Goal: Task Accomplishment & Management: Manage account settings

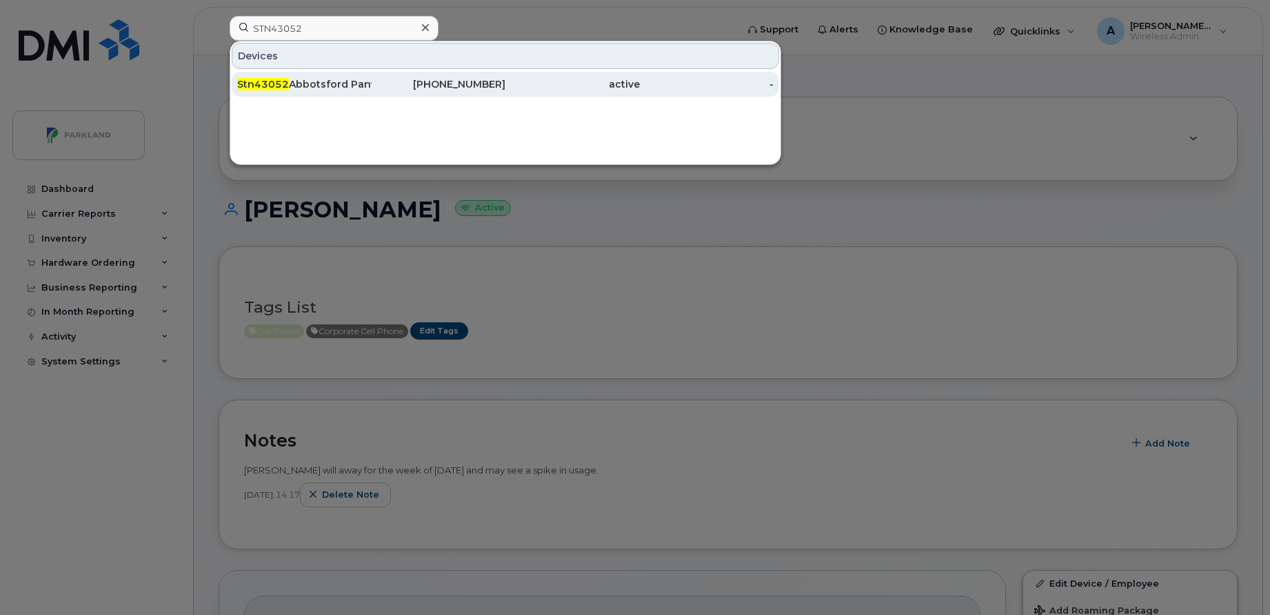
type input "STN43052"
click at [317, 86] on div "Stn43052 Abbotsford Pantry" at bounding box center [304, 84] width 134 height 14
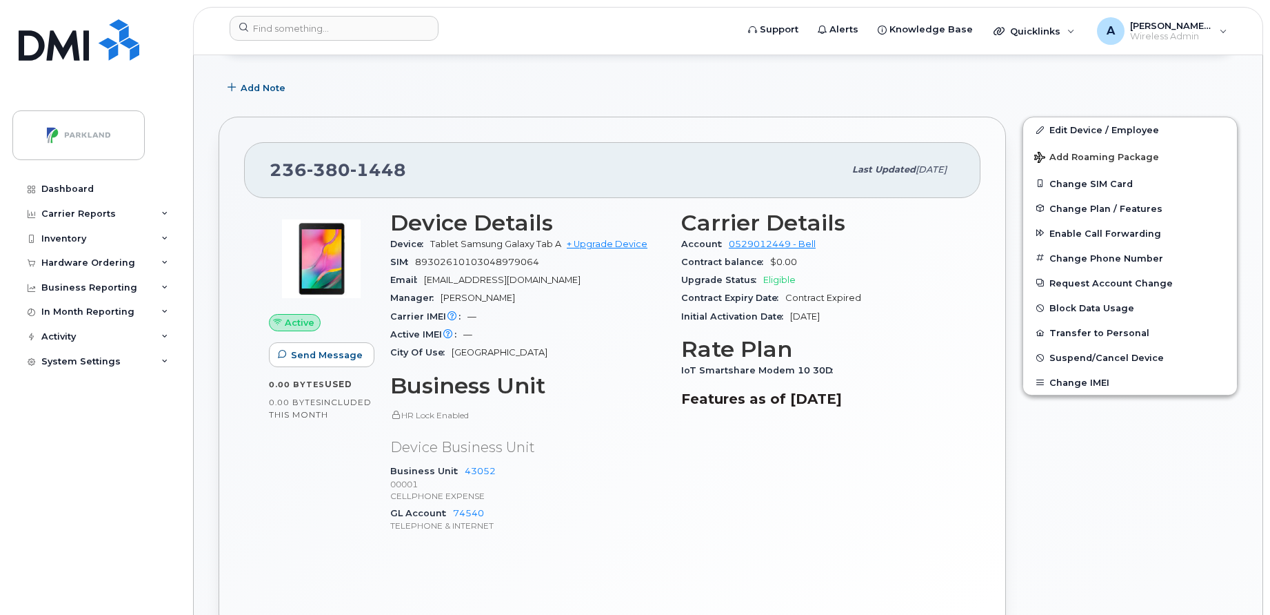
scroll to position [300, 0]
drag, startPoint x: 270, startPoint y: 169, endPoint x: 417, endPoint y: 163, distance: 146.3
click at [417, 163] on div "236 380 1448" at bounding box center [557, 168] width 575 height 29
copy span "236 380 1448"
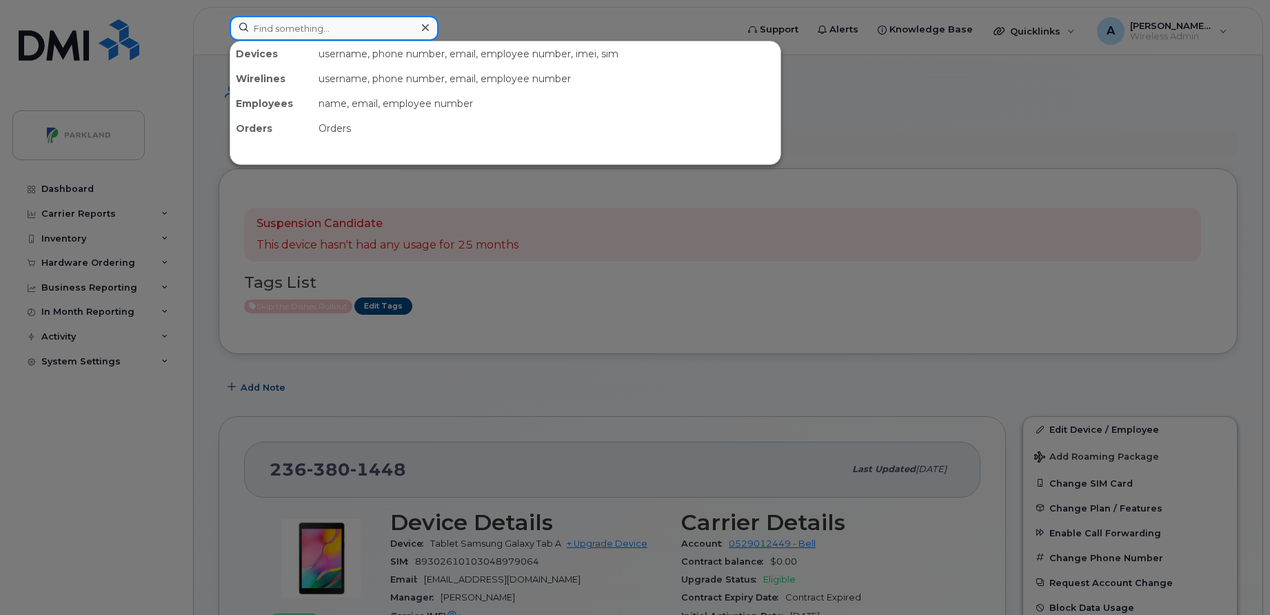
click at [401, 30] on input at bounding box center [334, 28] width 209 height 25
paste input "[PERSON_NAME]"
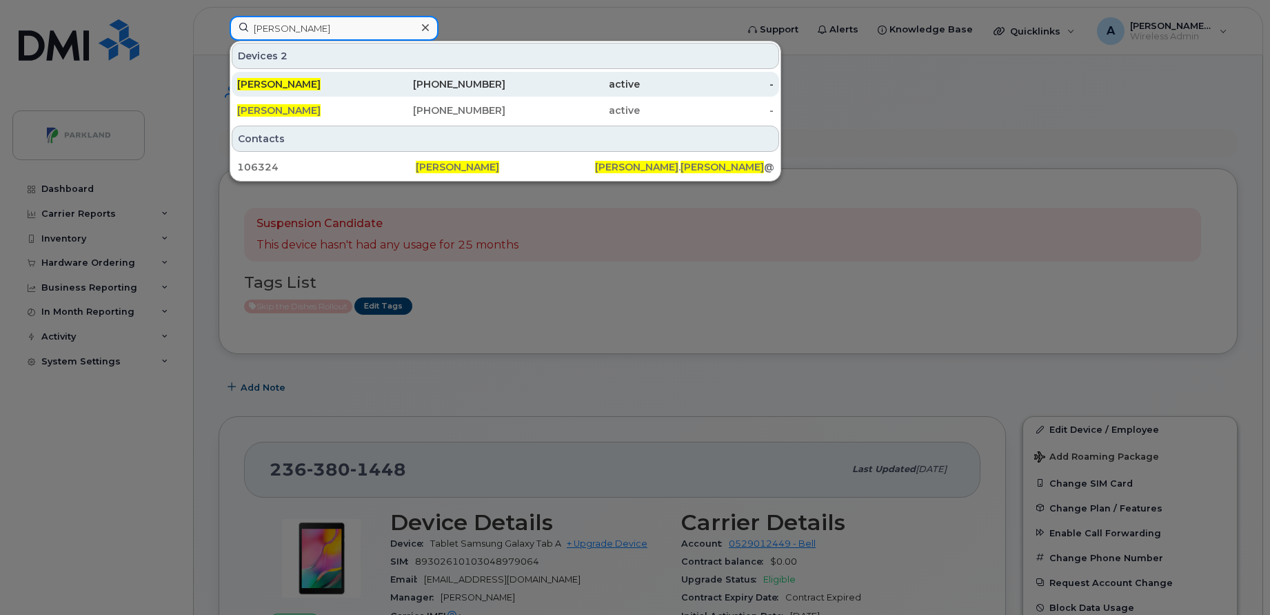
type input "[PERSON_NAME]"
click at [484, 86] on div "709-682-2691" at bounding box center [439, 84] width 134 height 14
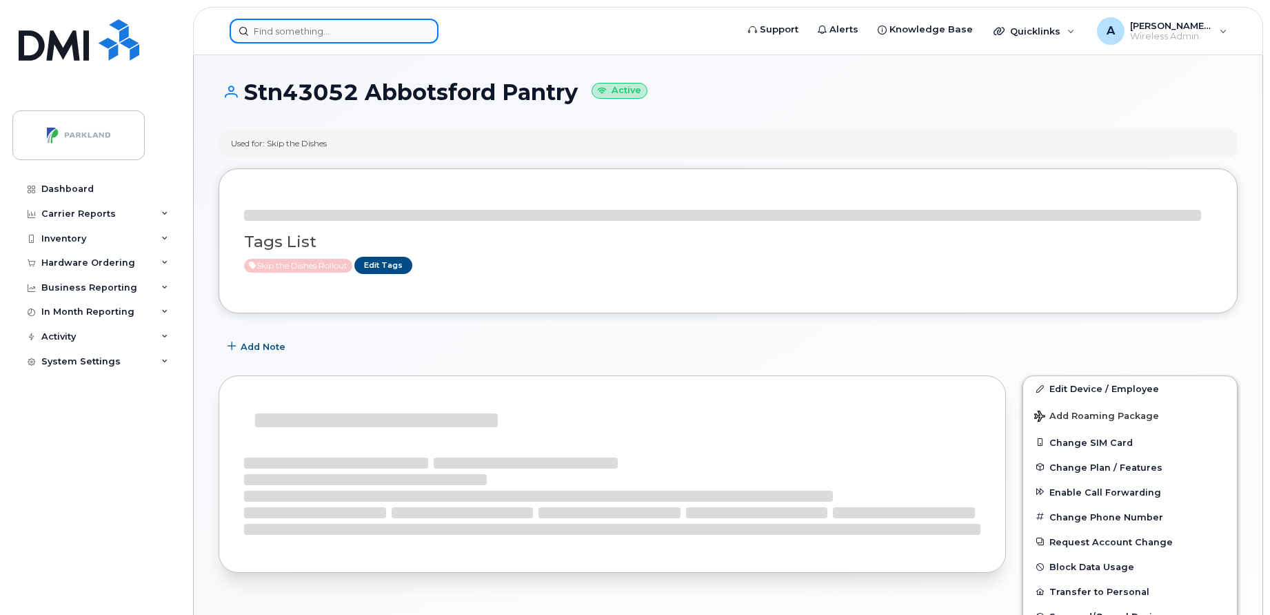
click at [385, 34] on input at bounding box center [334, 31] width 209 height 25
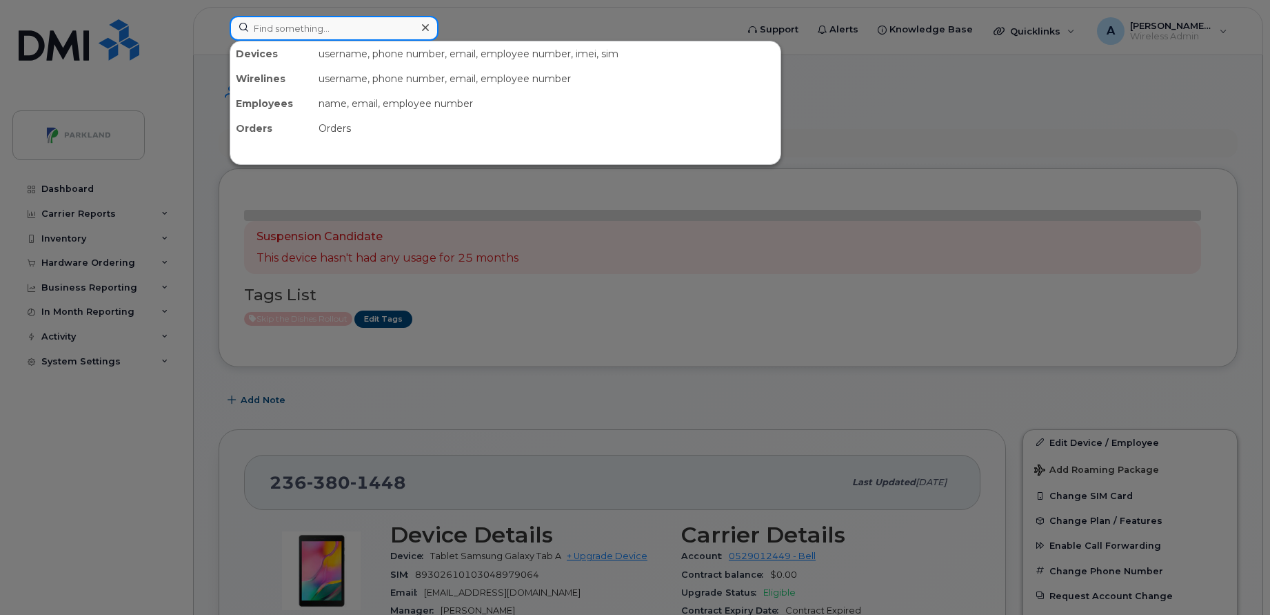
paste input "[PERSON_NAME]"
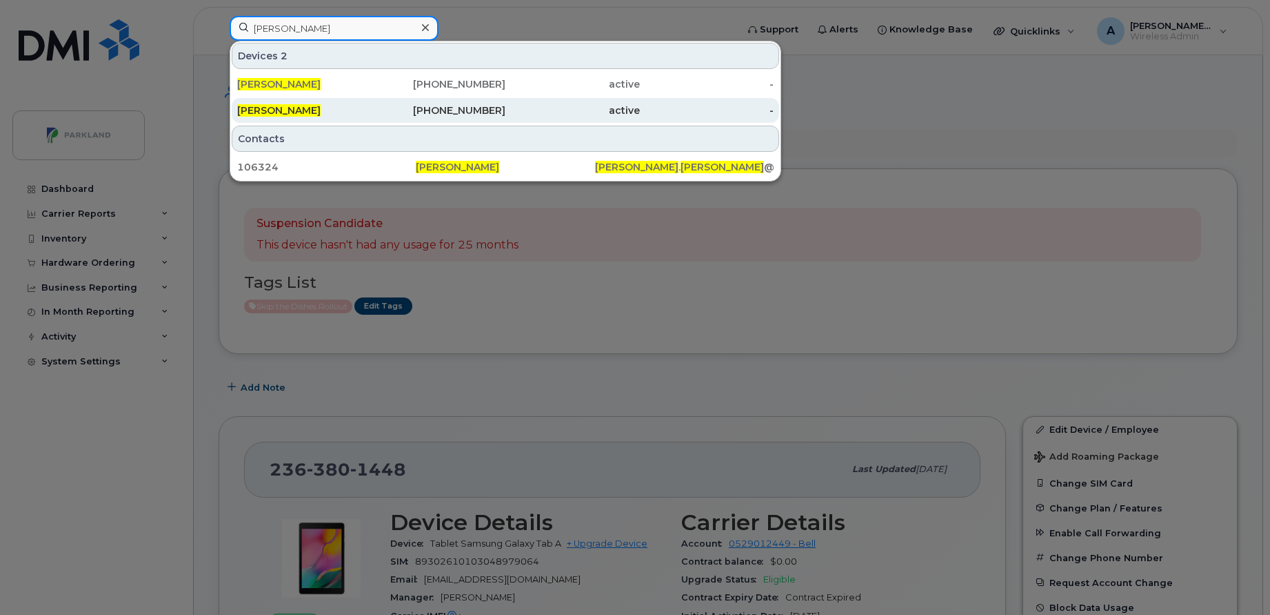
type input "[PERSON_NAME]"
click at [377, 108] on div "403-466-3338" at bounding box center [439, 110] width 134 height 14
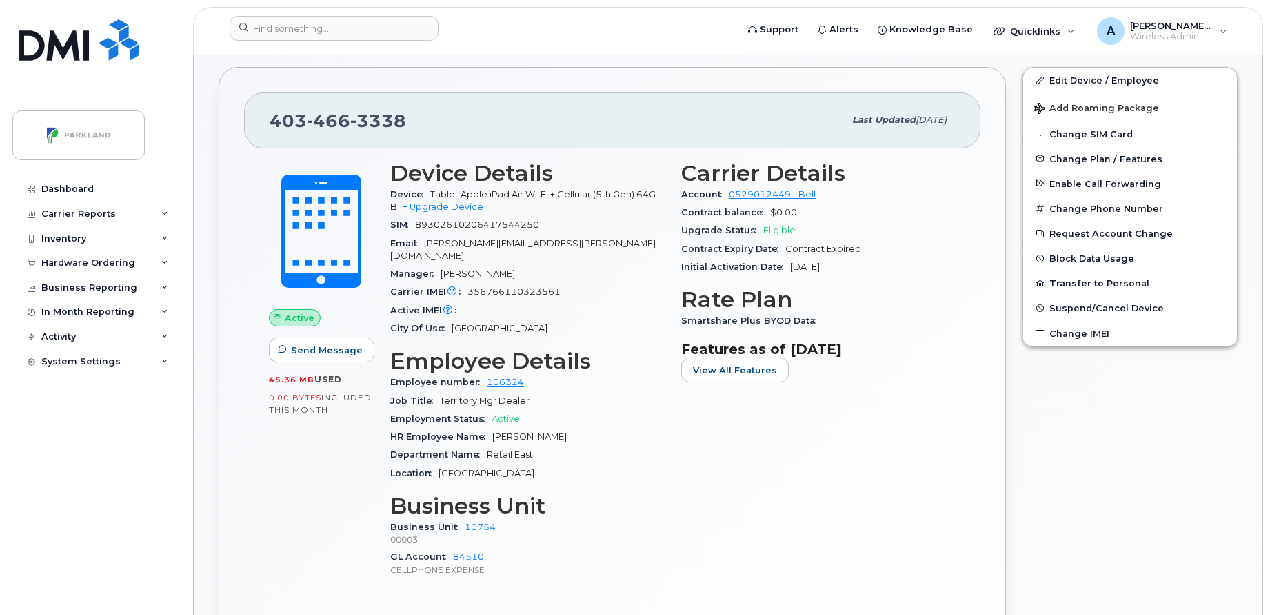
scroll to position [375, 0]
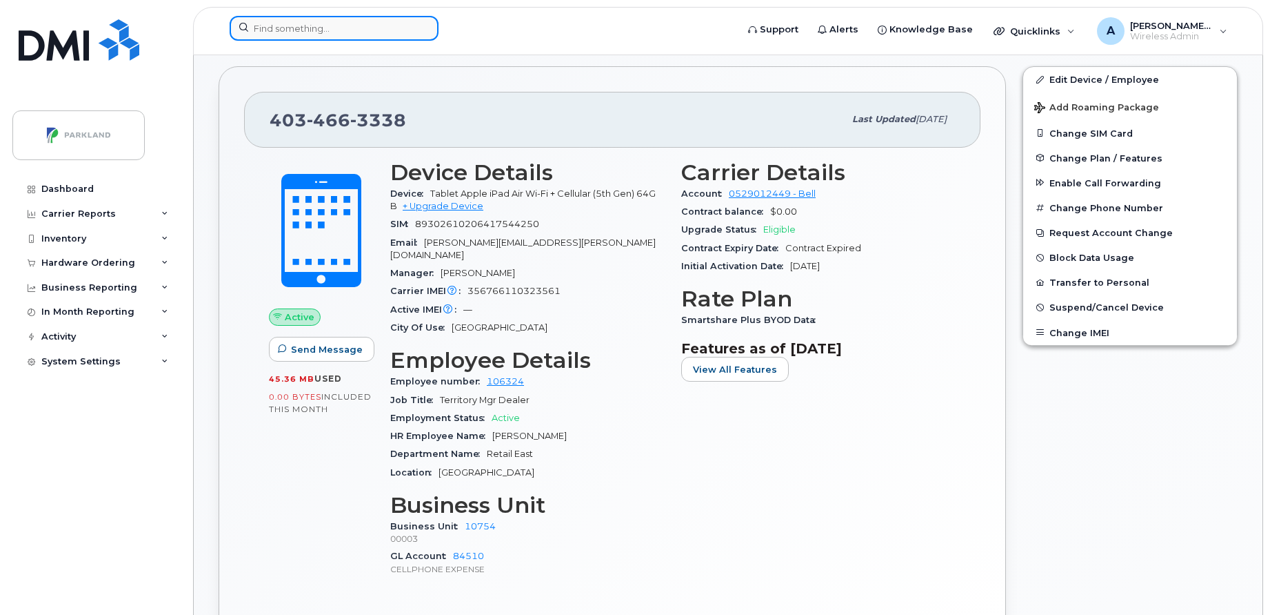
click at [339, 34] on input at bounding box center [334, 28] width 209 height 25
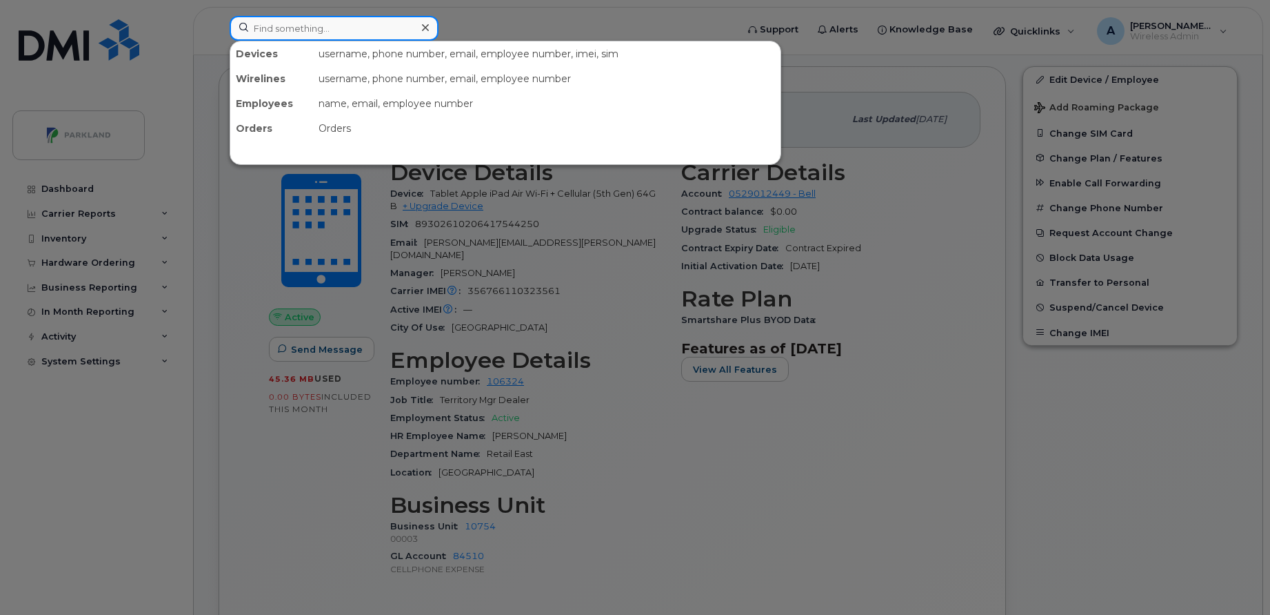
paste input "[PHONE_NUMBER]"
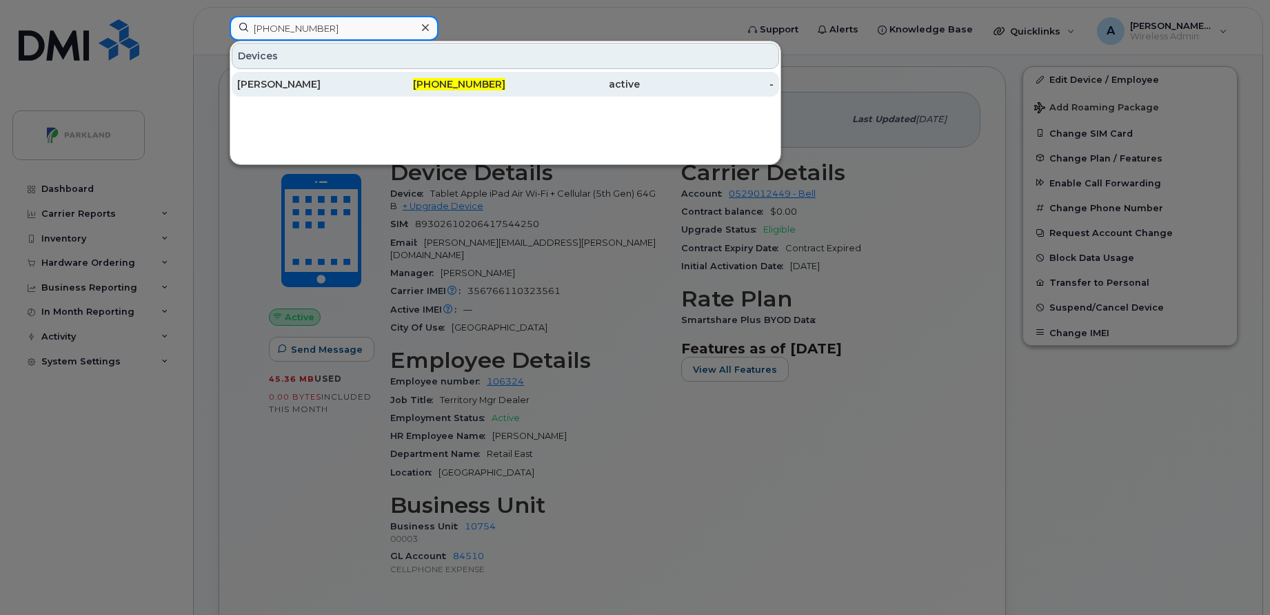
type input "[PHONE_NUMBER]"
click at [335, 89] on div "[PERSON_NAME]" at bounding box center [304, 84] width 134 height 14
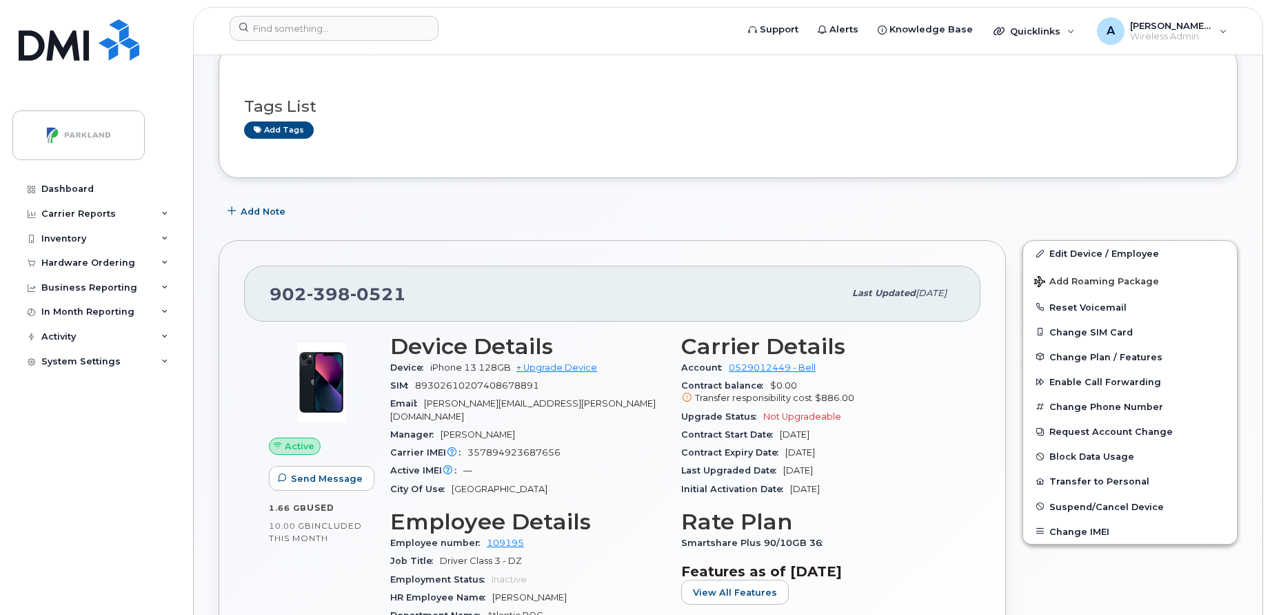
scroll to position [196, 0]
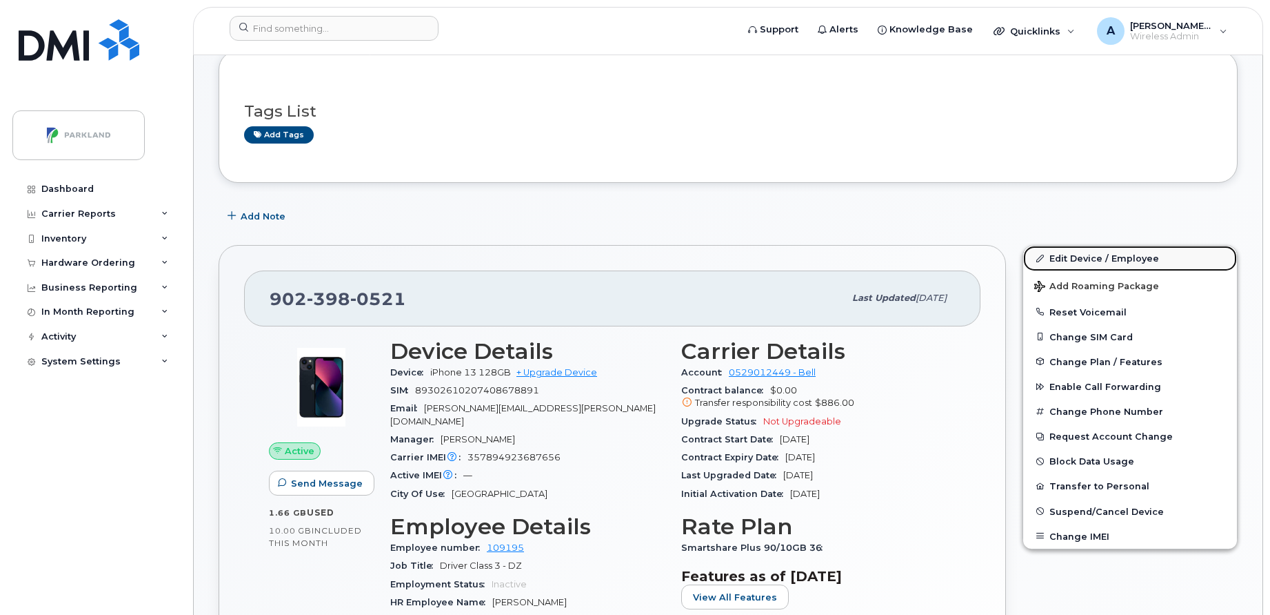
click at [1074, 255] on link "Edit Device / Employee" at bounding box center [1131, 258] width 214 height 25
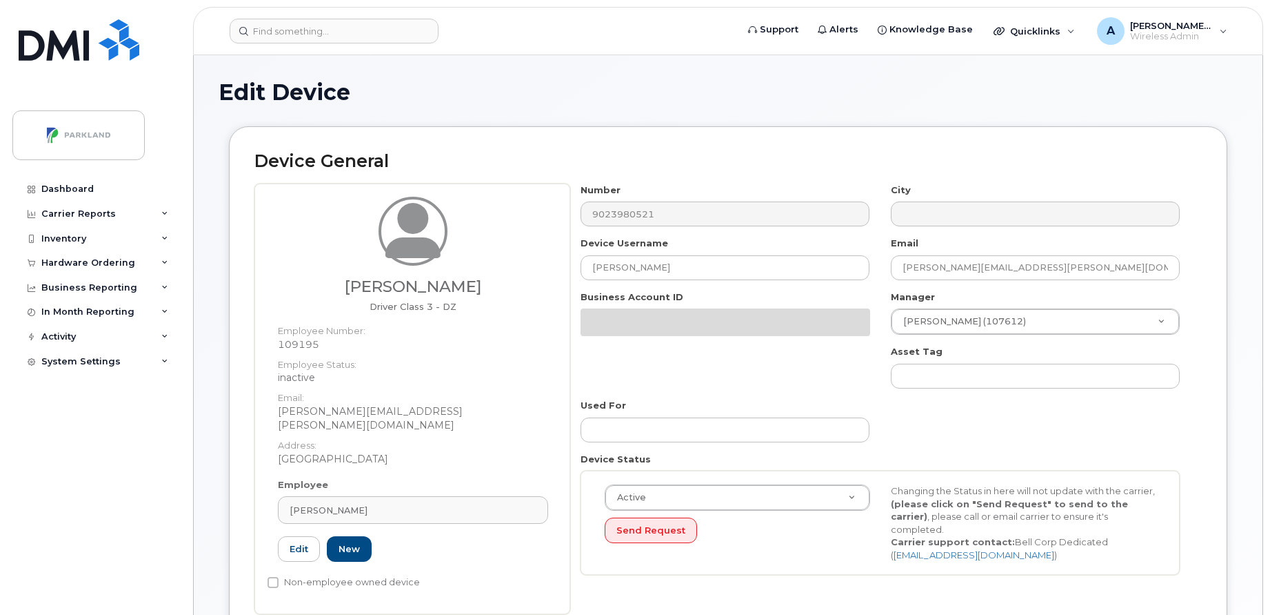
select select "1386637"
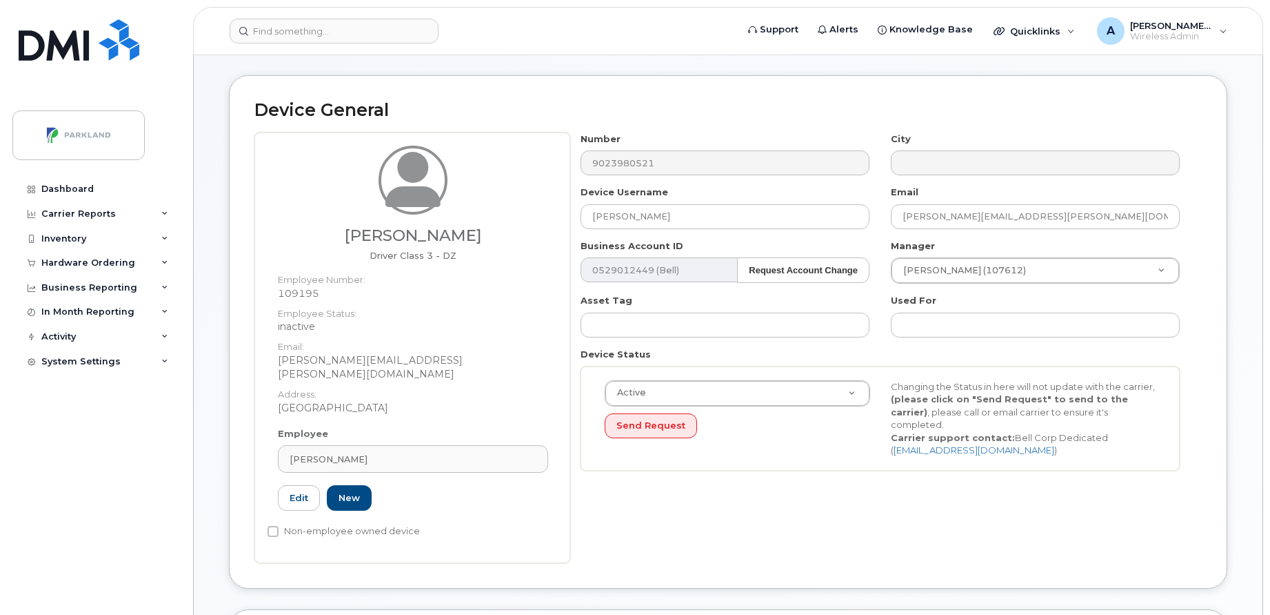
scroll to position [50, 0]
click at [357, 454] on div "Matt Wilson" at bounding box center [413, 460] width 247 height 13
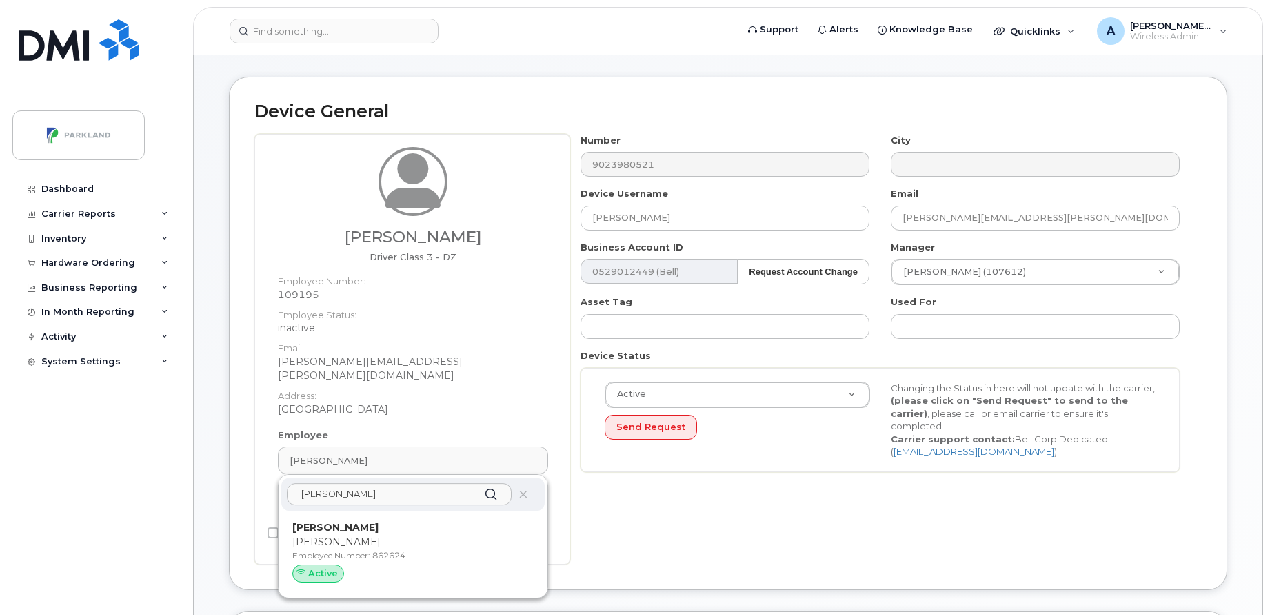
type input "Dylan Shew"
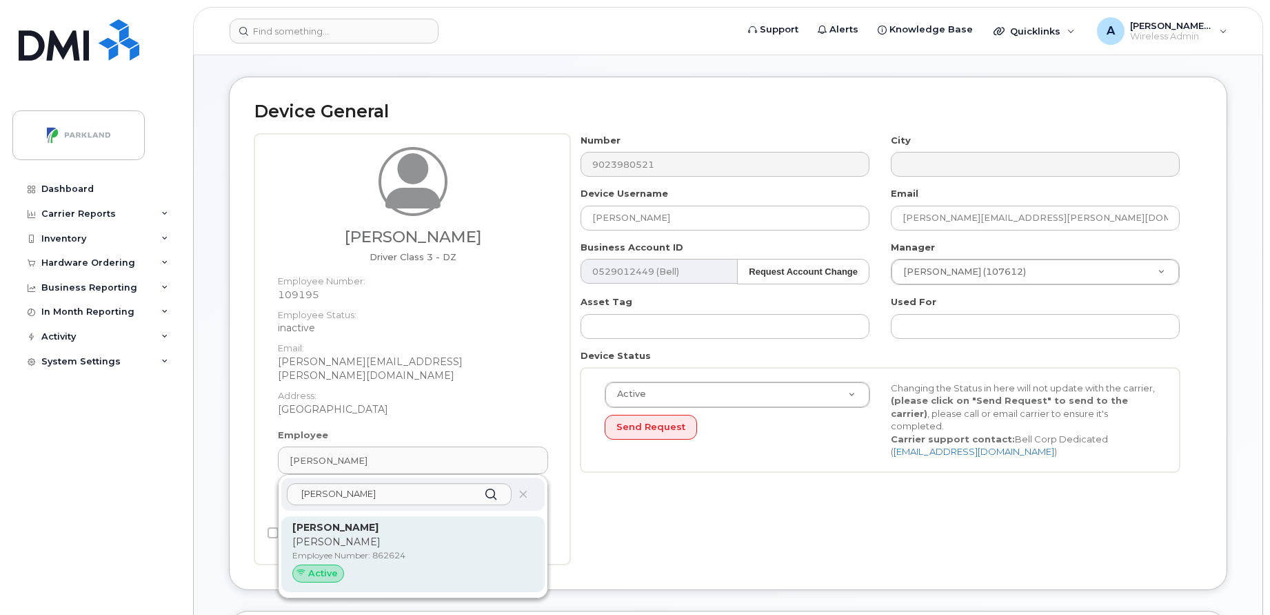
click at [388, 520] on p "Dylan Shewbridge" at bounding box center [412, 527] width 241 height 14
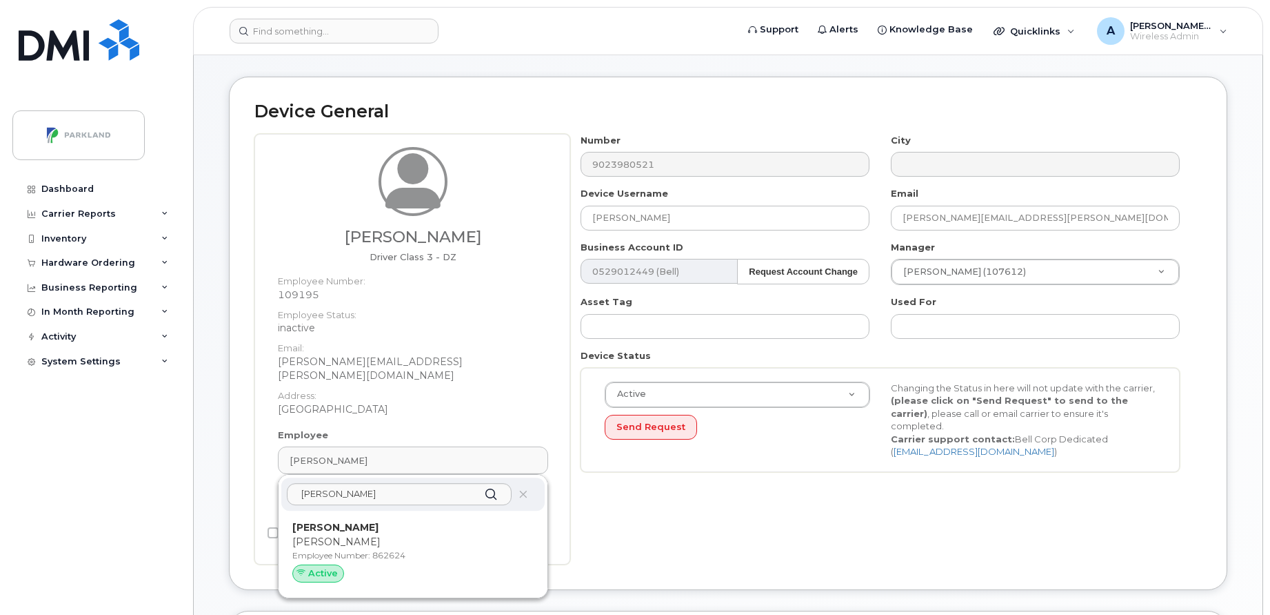
type input "862624"
type input "Dylan Shewbridge"
type input "dylan.shewbridge@parkland.ca"
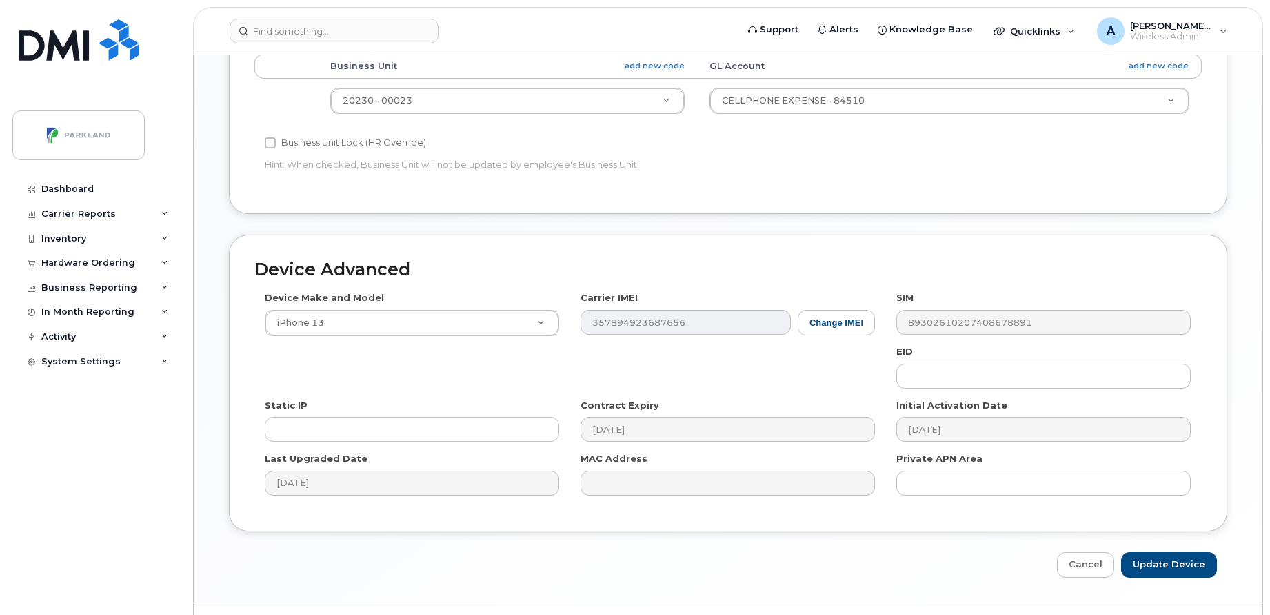
scroll to position [623, 0]
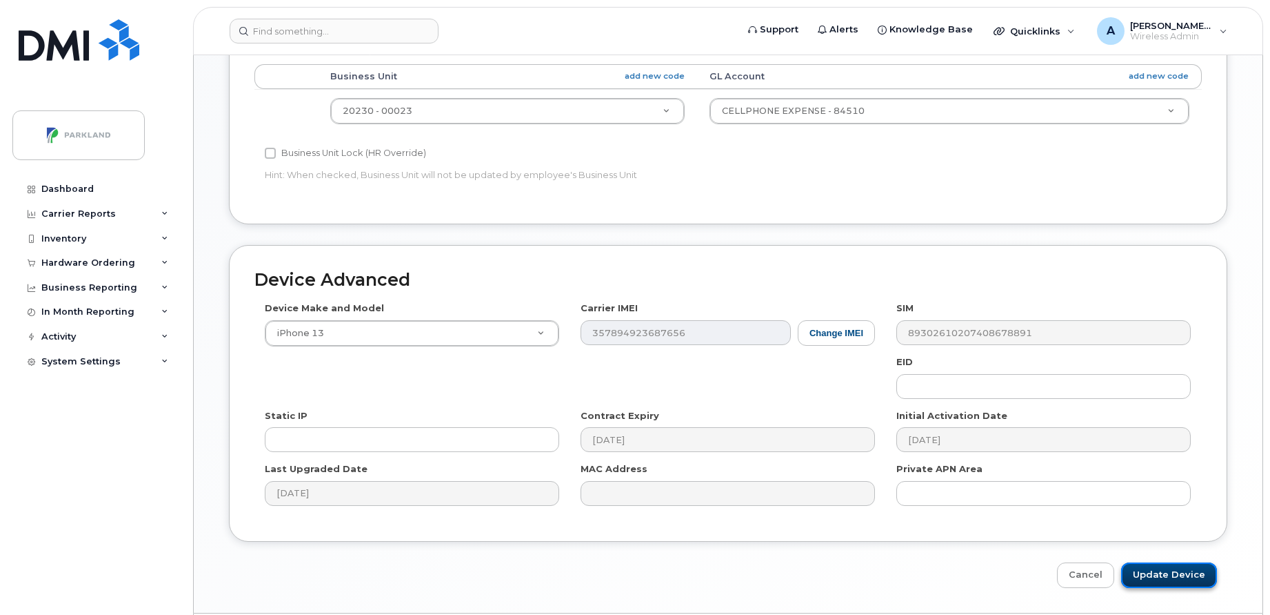
click at [1177, 563] on input "Update Device" at bounding box center [1169, 575] width 96 height 26
type input "Saving..."
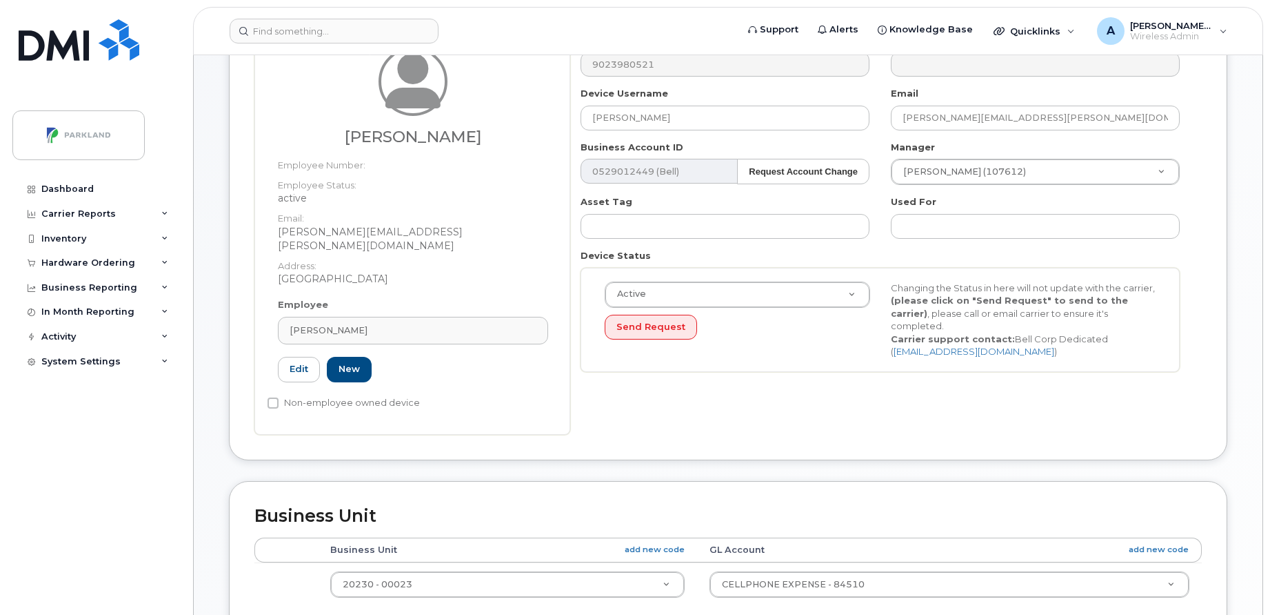
scroll to position [149, 0]
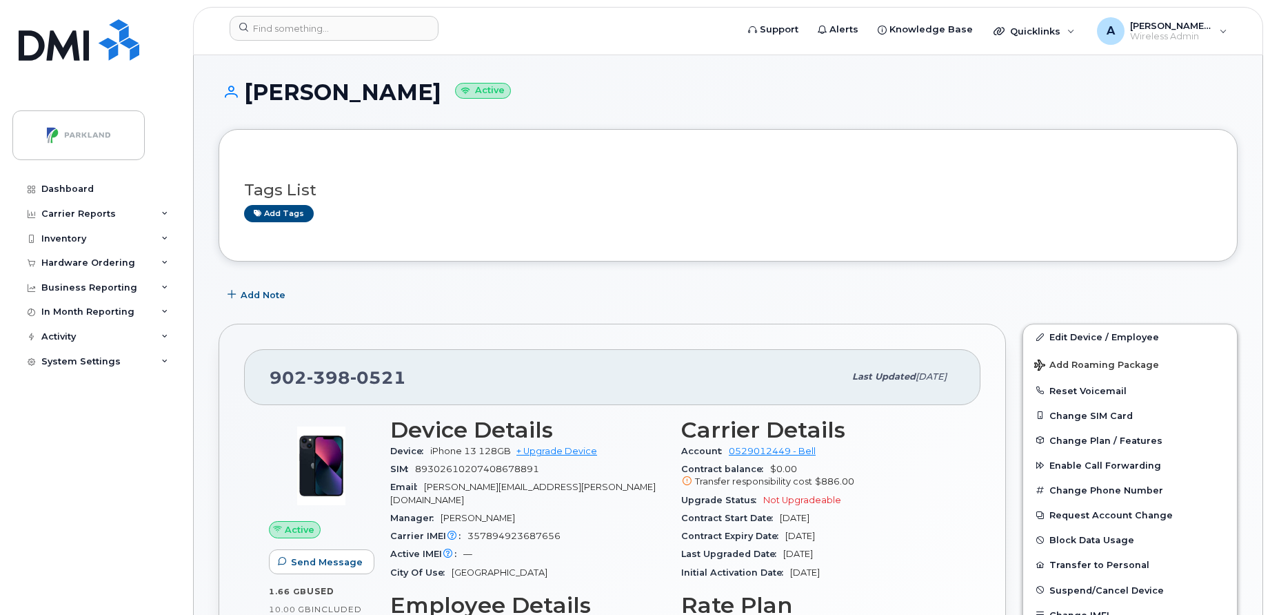
click at [1124, 484] on button "Change Phone Number" at bounding box center [1131, 489] width 214 height 25
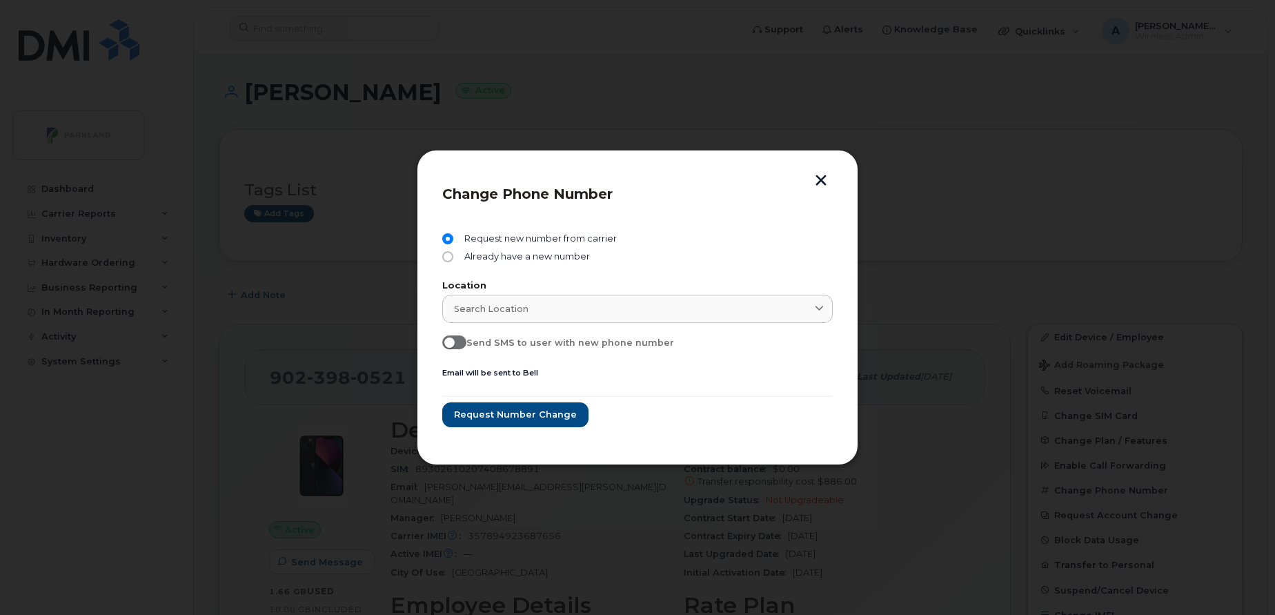
click at [817, 175] on button "button" at bounding box center [820, 181] width 21 height 14
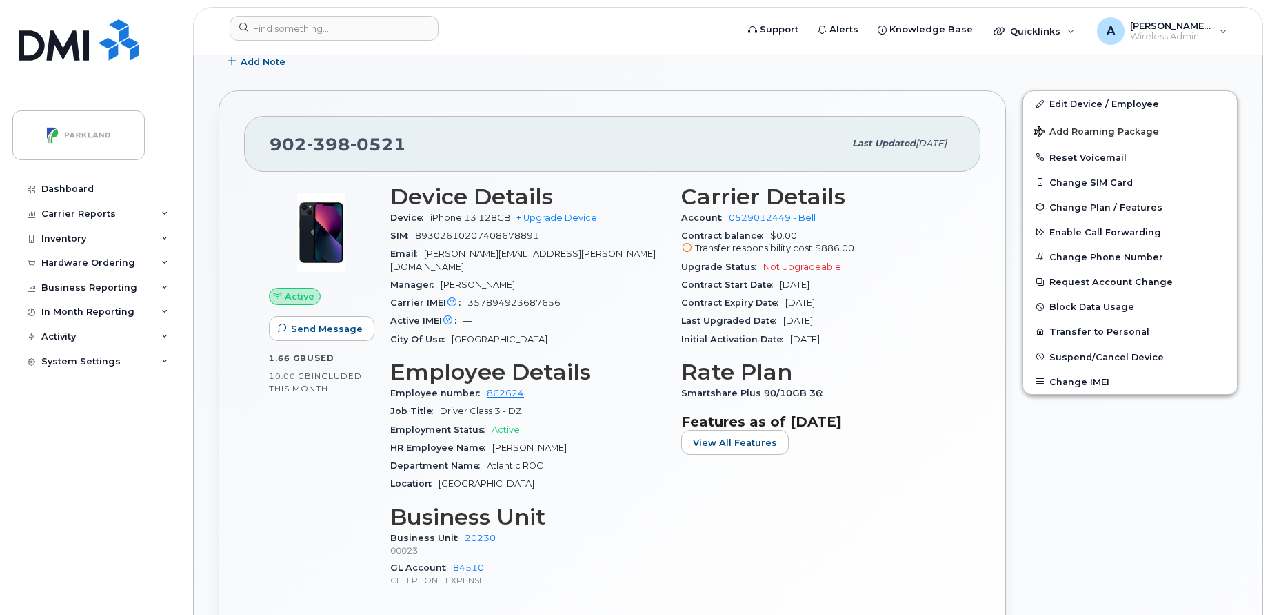
scroll to position [234, 0]
click at [604, 456] on div "Department Name Atlantic ROC" at bounding box center [527, 465] width 275 height 18
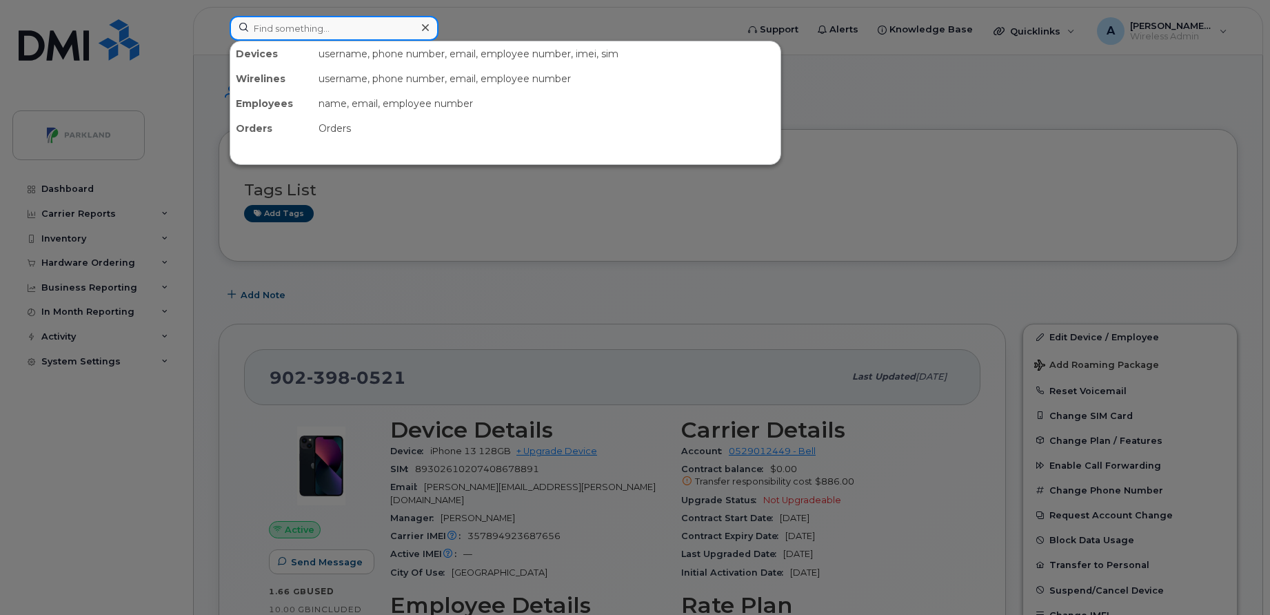
click at [295, 36] on input at bounding box center [334, 28] width 209 height 25
paste input "Edward Potts"
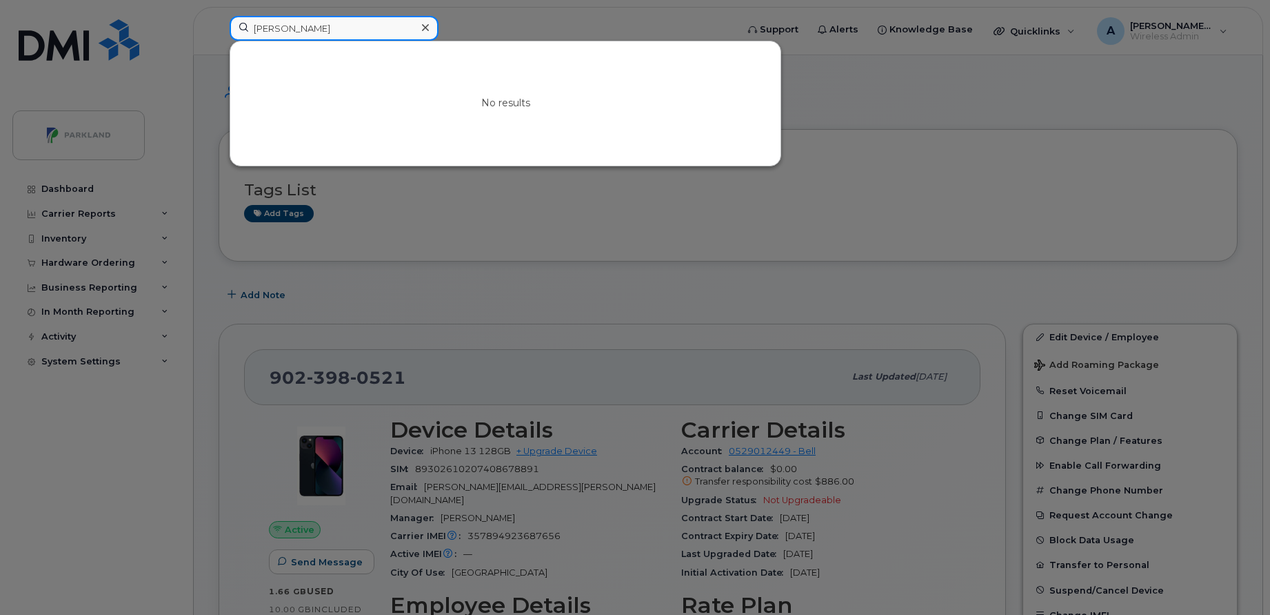
type input "Edward Potts"
click at [426, 28] on icon at bounding box center [425, 27] width 7 height 7
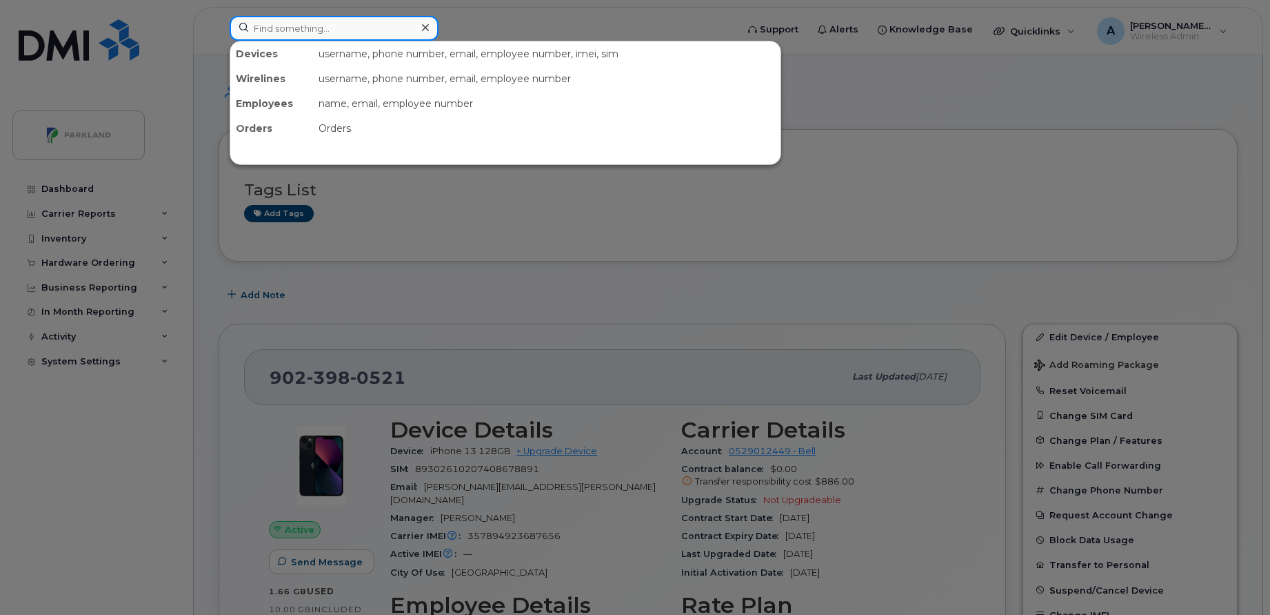
click at [365, 19] on input at bounding box center [334, 28] width 209 height 25
paste input "[PERSON_NAME]"
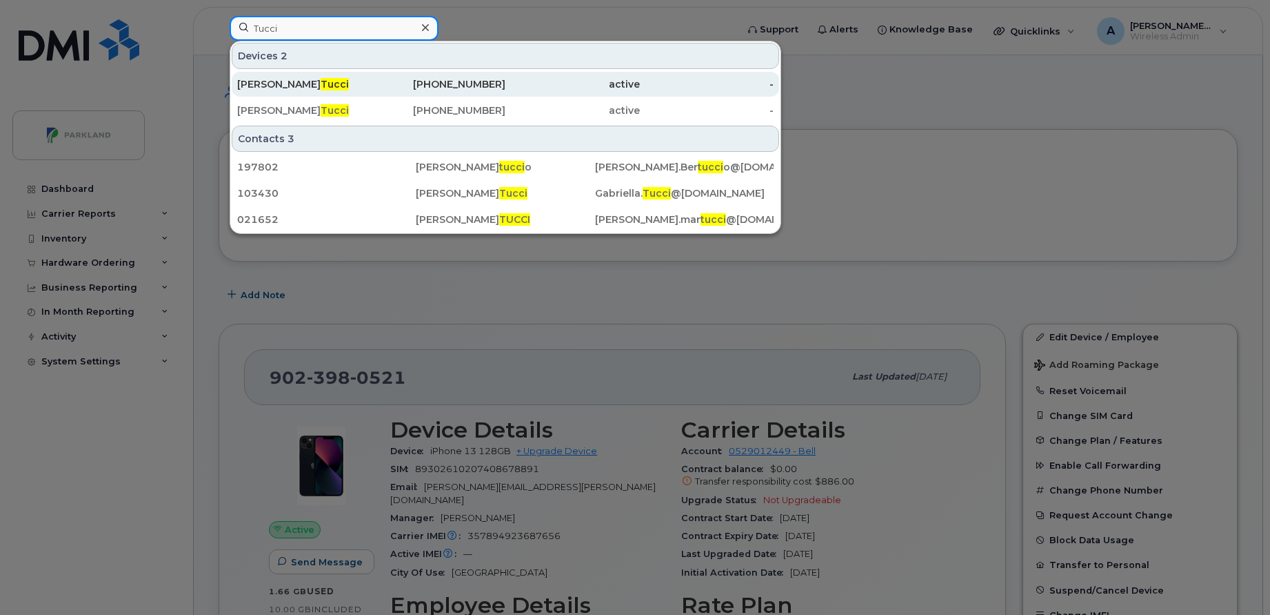
type input "Tucci"
click at [343, 77] on div "Gabriela Tucci" at bounding box center [304, 84] width 134 height 25
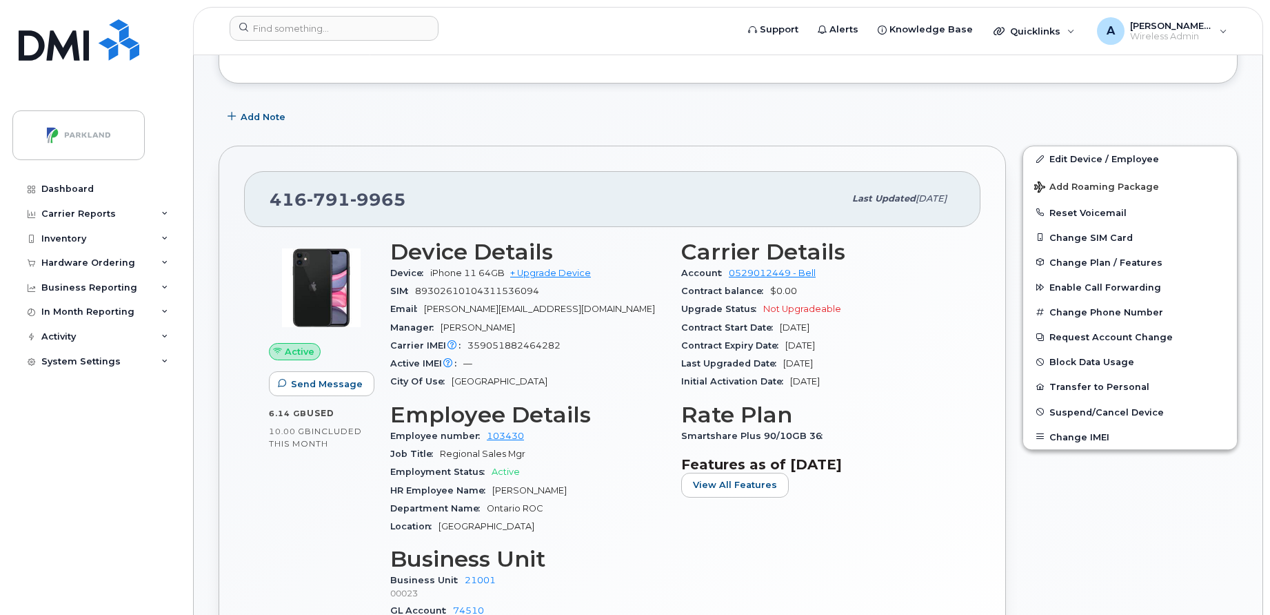
scroll to position [298, 0]
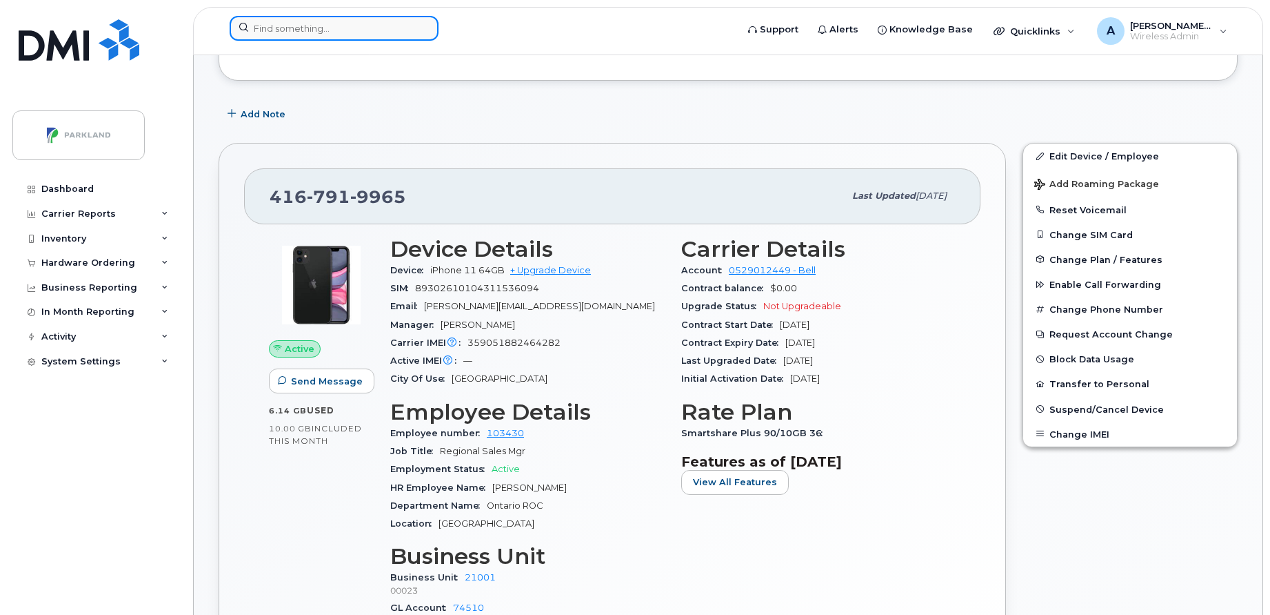
click at [369, 31] on input at bounding box center [334, 28] width 209 height 25
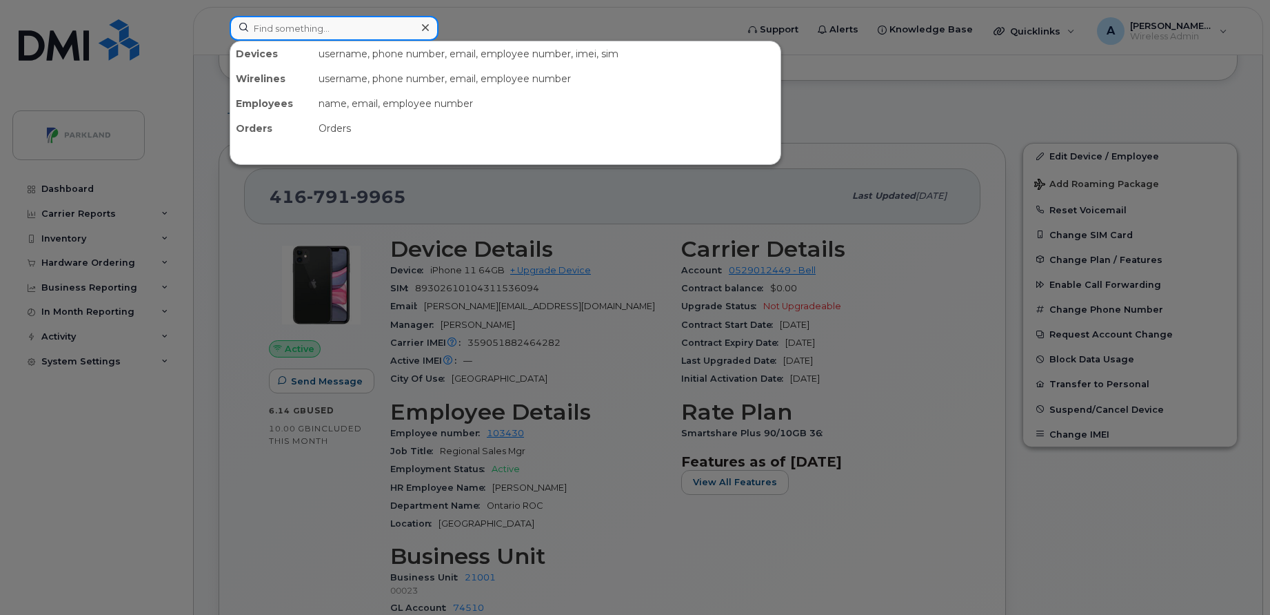
paste input "[PERSON_NAME]"
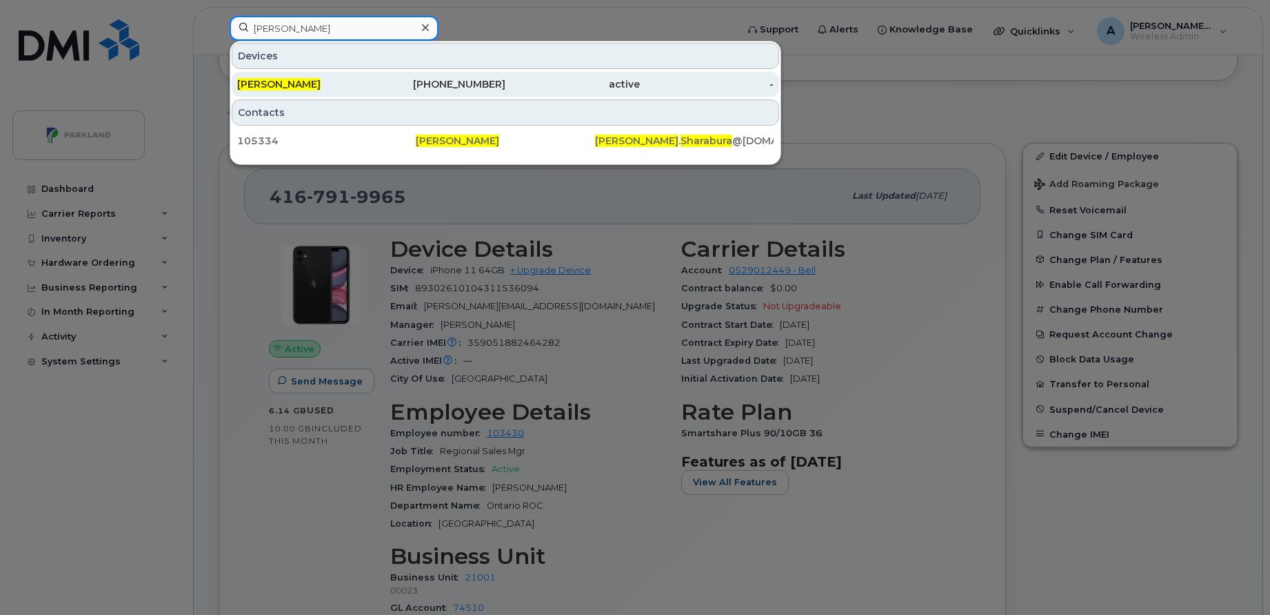
type input "[PERSON_NAME]"
click at [366, 84] on div "[PERSON_NAME]" at bounding box center [304, 84] width 134 height 14
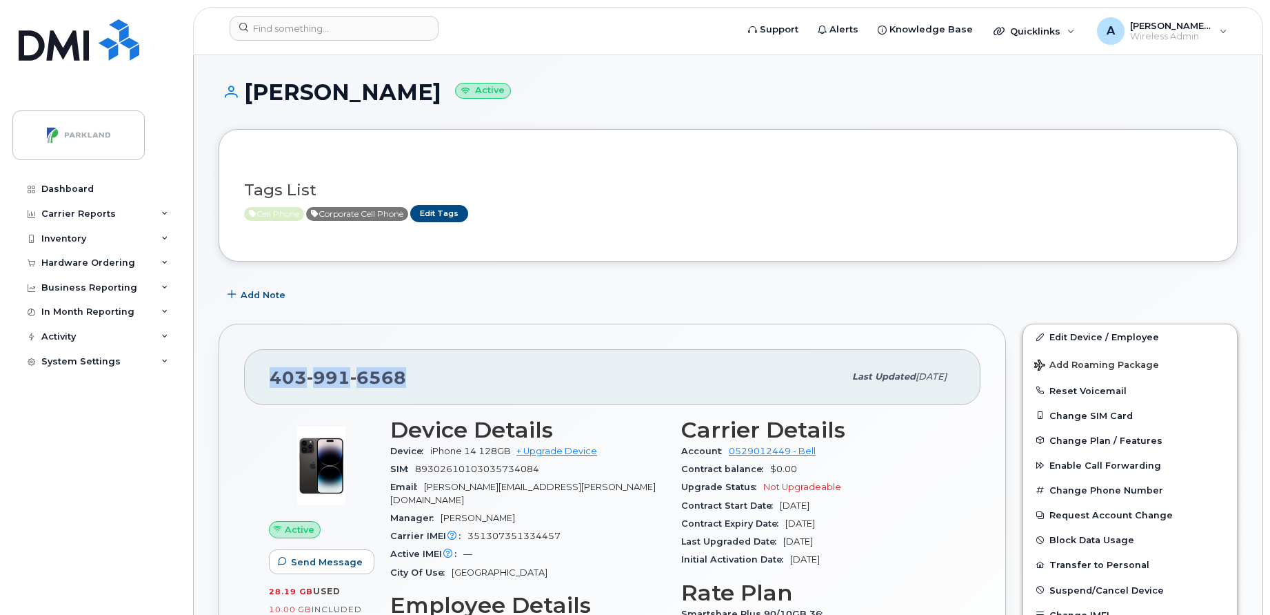
drag, startPoint x: 267, startPoint y: 379, endPoint x: 454, endPoint y: 395, distance: 187.6
click at [454, 395] on div "[PHONE_NUMBER] Last updated [DATE]" at bounding box center [612, 376] width 737 height 55
copy span "[PHONE_NUMBER]"
